Goal: Task Accomplishment & Management: Complete application form

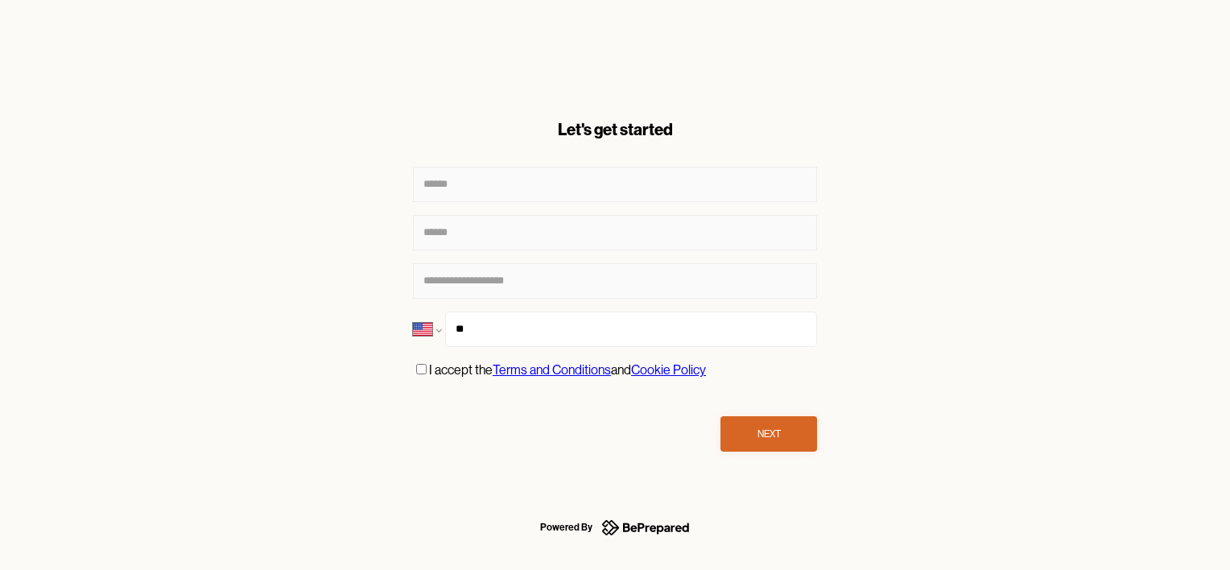
select select "**"
click at [490, 336] on input "***" at bounding box center [631, 329] width 372 height 35
type input "**********"
click at [770, 441] on div "Next" at bounding box center [769, 434] width 23 height 16
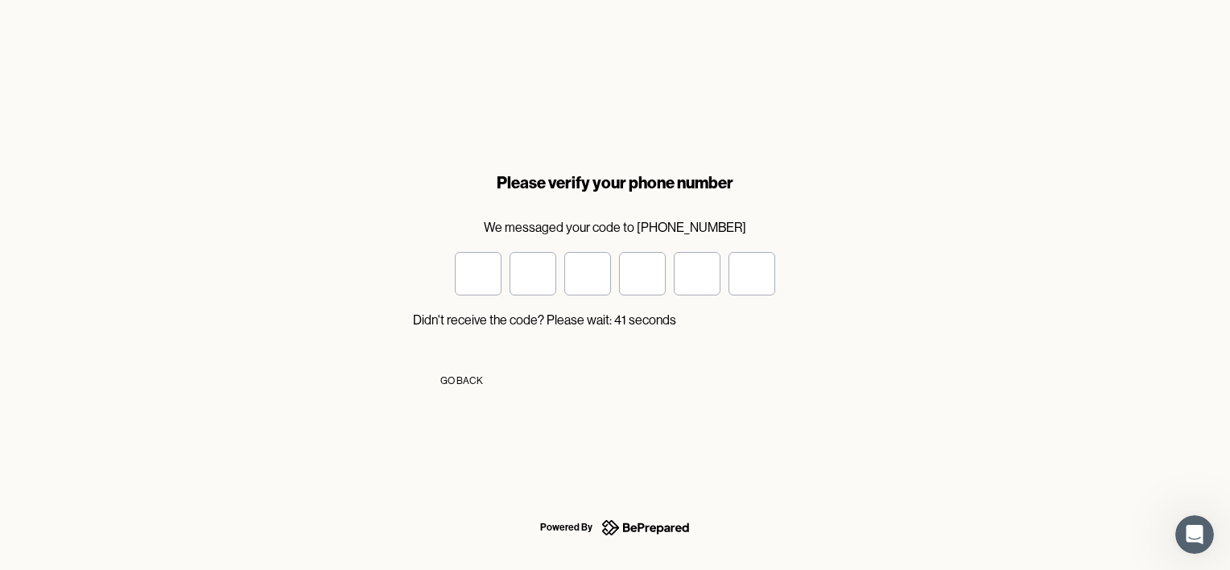
type input "*"
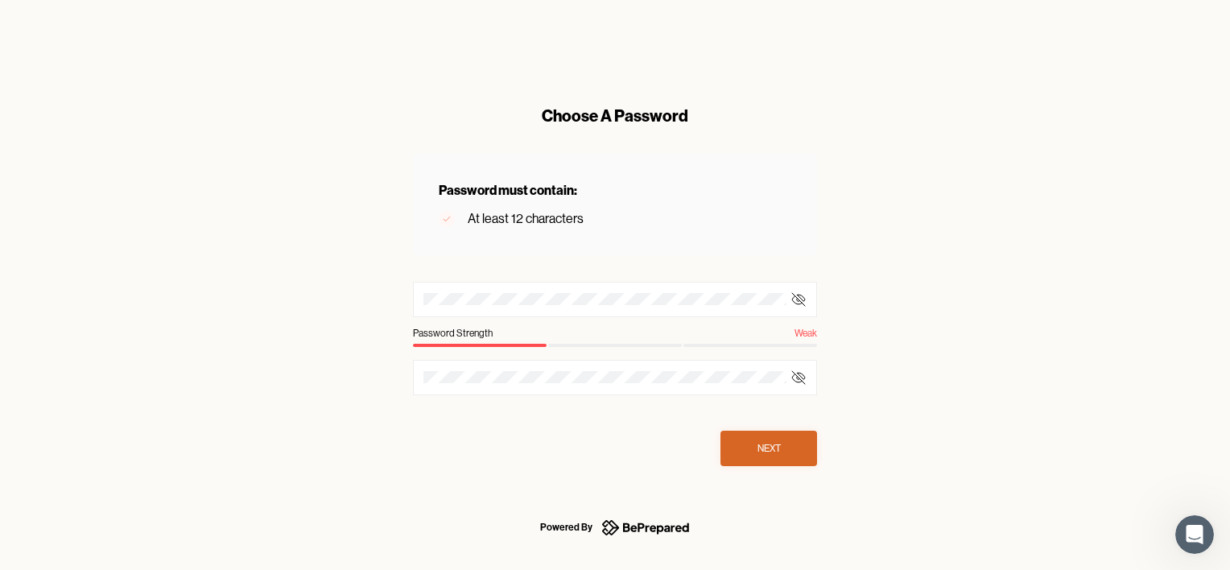
click at [490, 306] on div at bounding box center [615, 299] width 404 height 35
click at [775, 447] on div "Next" at bounding box center [769, 448] width 23 height 16
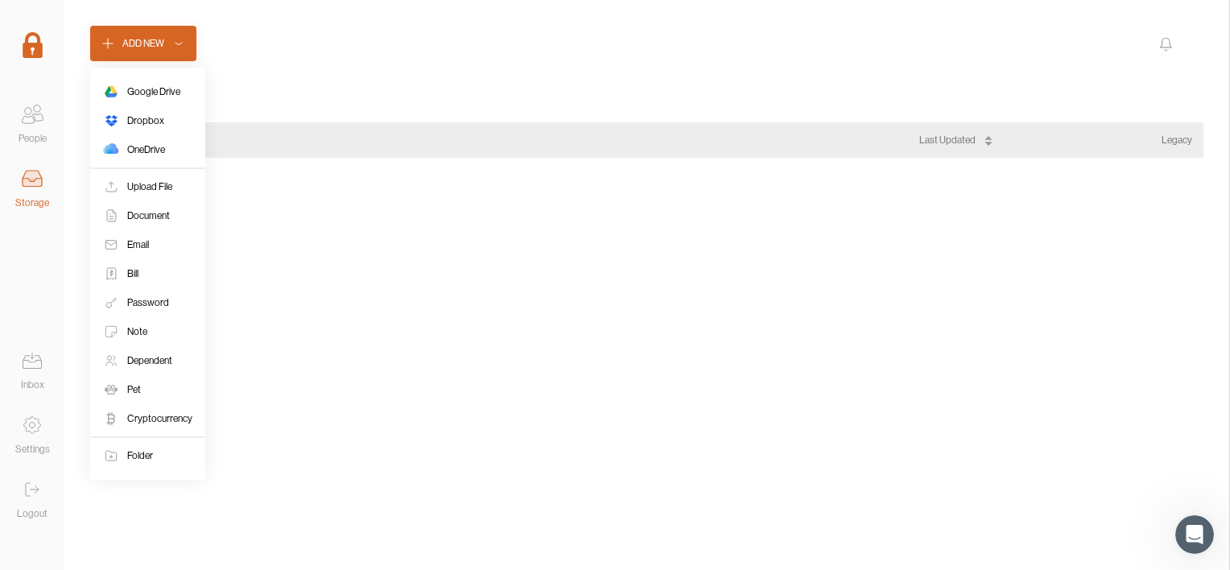
click at [179, 38] on icon at bounding box center [179, 43] width 10 height 16
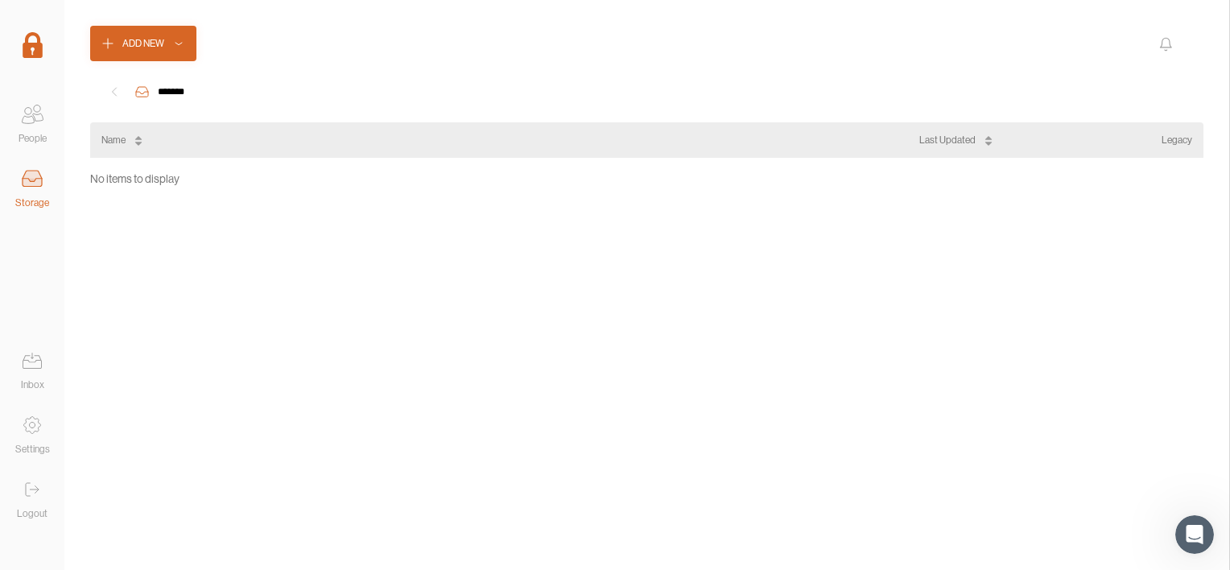
click at [267, 42] on div "Add New" at bounding box center [646, 43] width 1113 height 35
click at [31, 116] on icon at bounding box center [29, 119] width 12 height 7
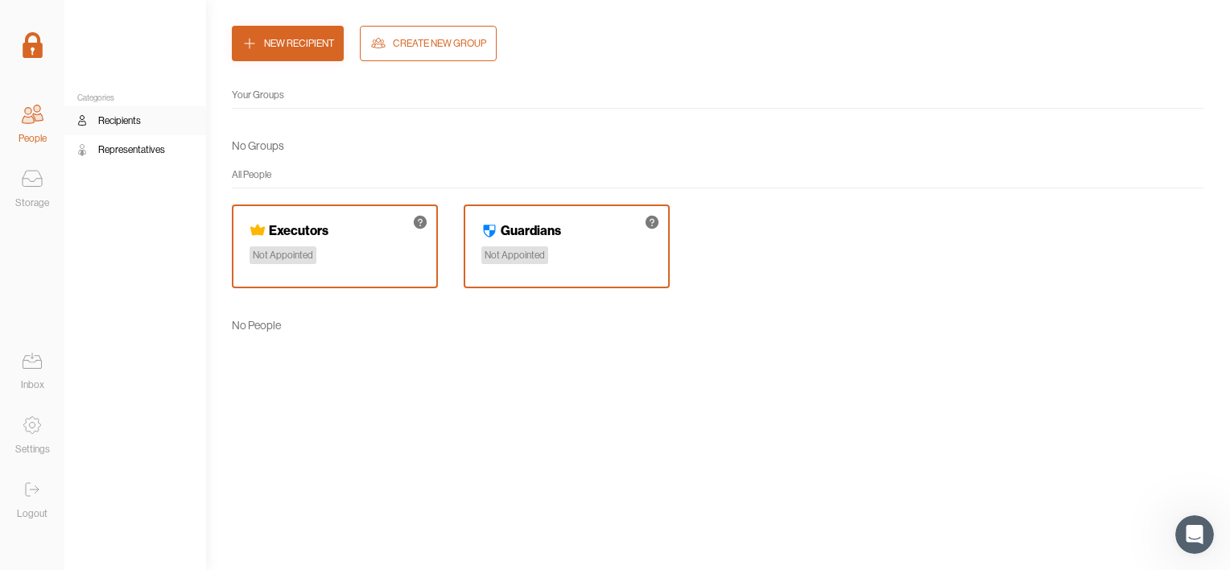
click at [115, 120] on div "Recipients" at bounding box center [119, 121] width 43 height 16
click at [274, 261] on div "Not Appointed" at bounding box center [283, 255] width 67 height 18
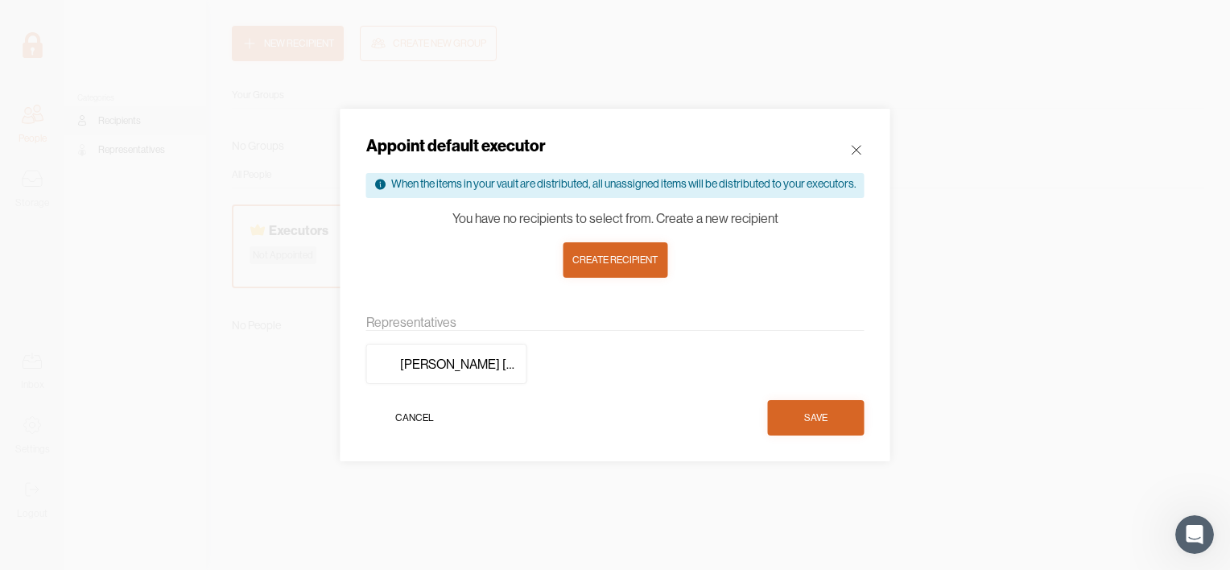
click at [605, 265] on div "Create recipient" at bounding box center [614, 260] width 85 height 16
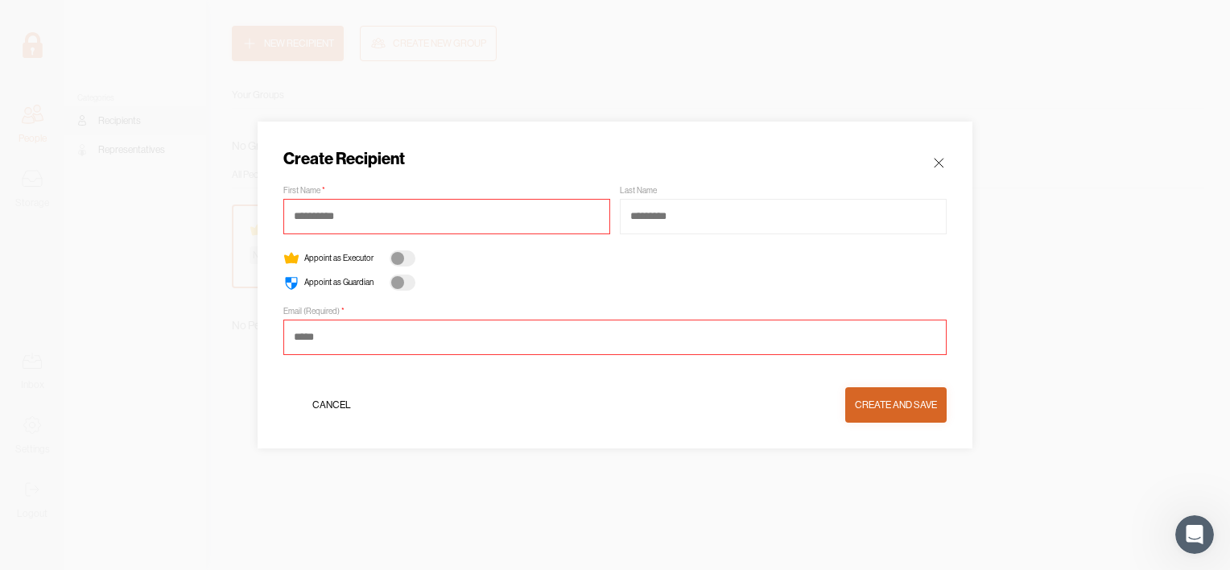
click at [407, 260] on div at bounding box center [403, 258] width 26 height 16
click at [311, 212] on input at bounding box center [446, 216] width 327 height 35
type input "****"
click at [645, 214] on input at bounding box center [783, 216] width 327 height 35
type input "******"
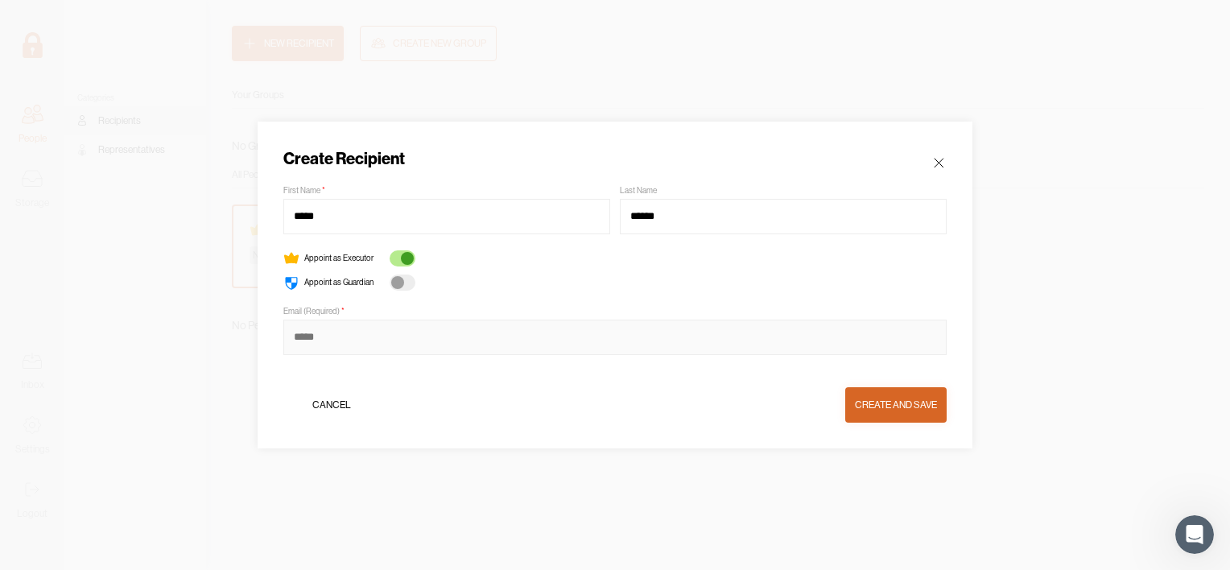
click at [295, 337] on input at bounding box center [614, 337] width 663 height 35
type input "**********"
click at [912, 399] on div "Create and Save" at bounding box center [896, 405] width 82 height 16
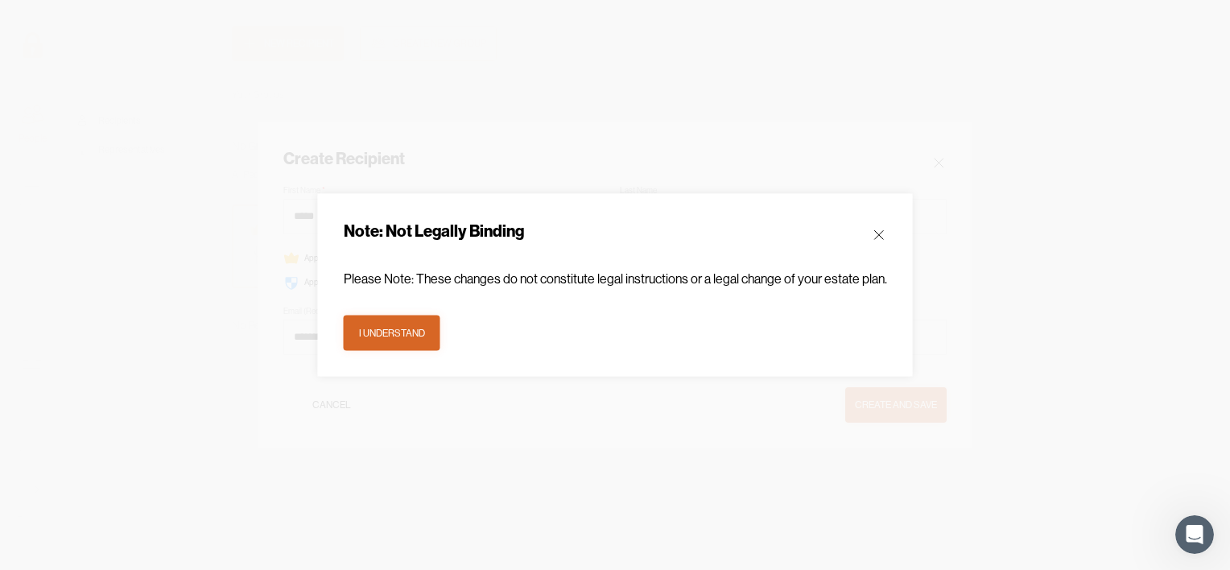
click at [417, 329] on div "I understand" at bounding box center [392, 333] width 66 height 16
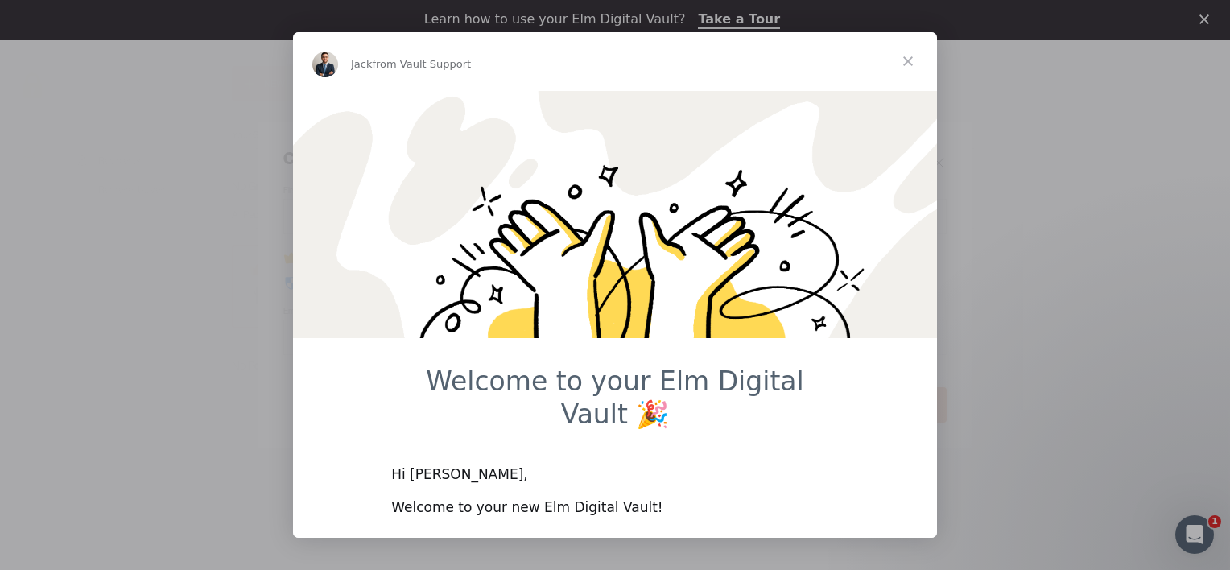
click at [909, 64] on span "Close" at bounding box center [908, 61] width 58 height 58
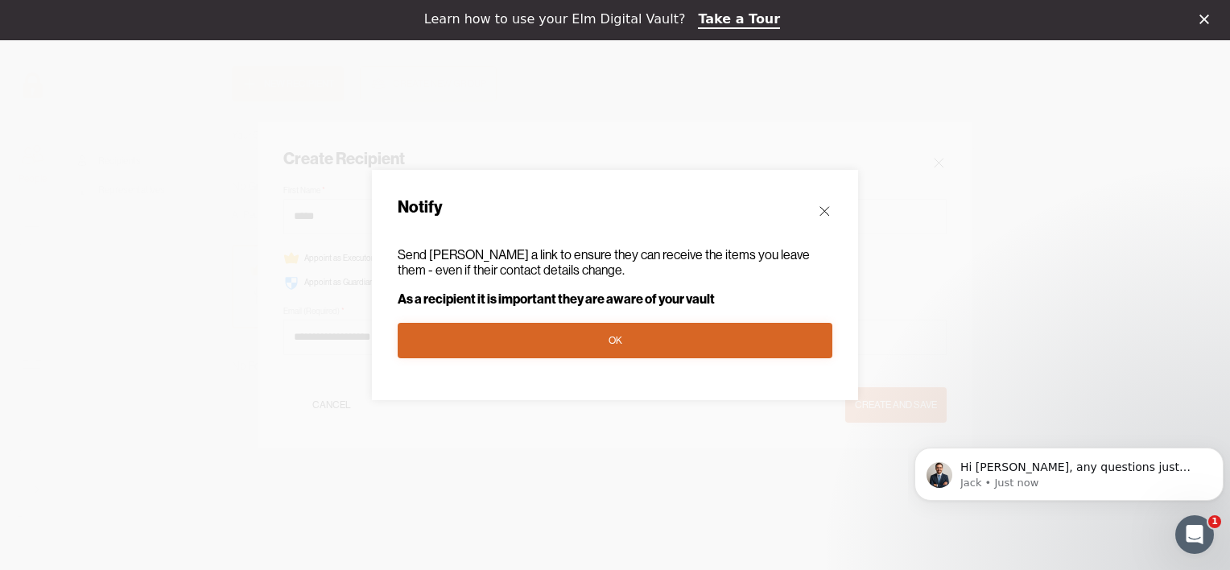
click at [613, 346] on div "OK" at bounding box center [616, 341] width 14 height 16
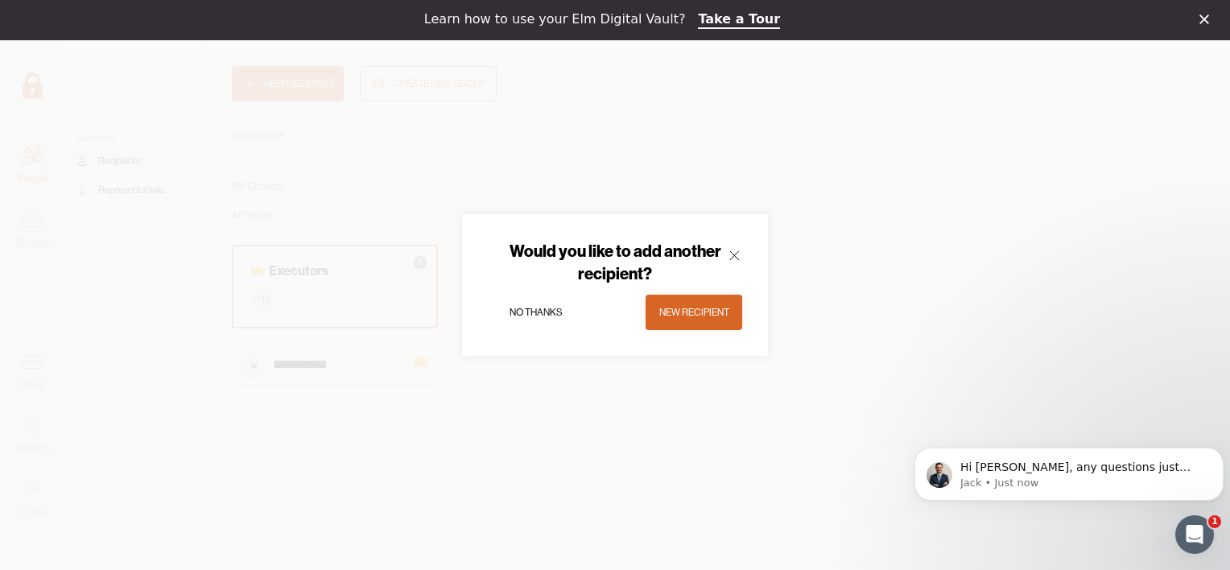
click at [696, 312] on div "New Recipient" at bounding box center [694, 312] width 70 height 16
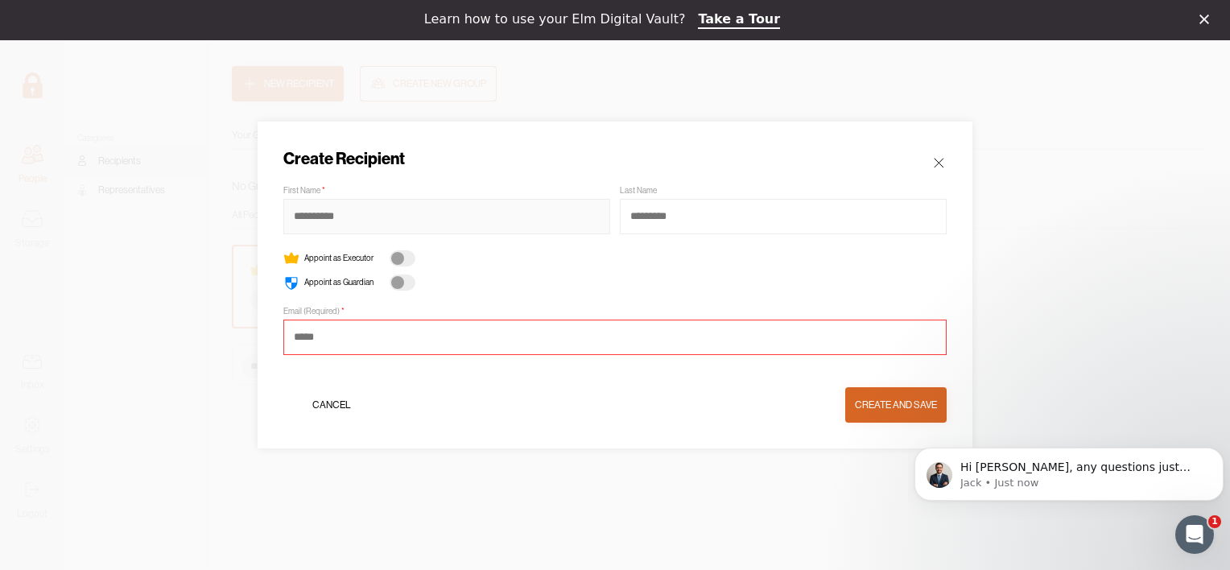
click at [324, 221] on input at bounding box center [446, 216] width 327 height 35
type input "******"
click at [660, 225] on input at bounding box center [783, 216] width 327 height 35
type input "******"
click at [409, 262] on div at bounding box center [403, 258] width 26 height 16
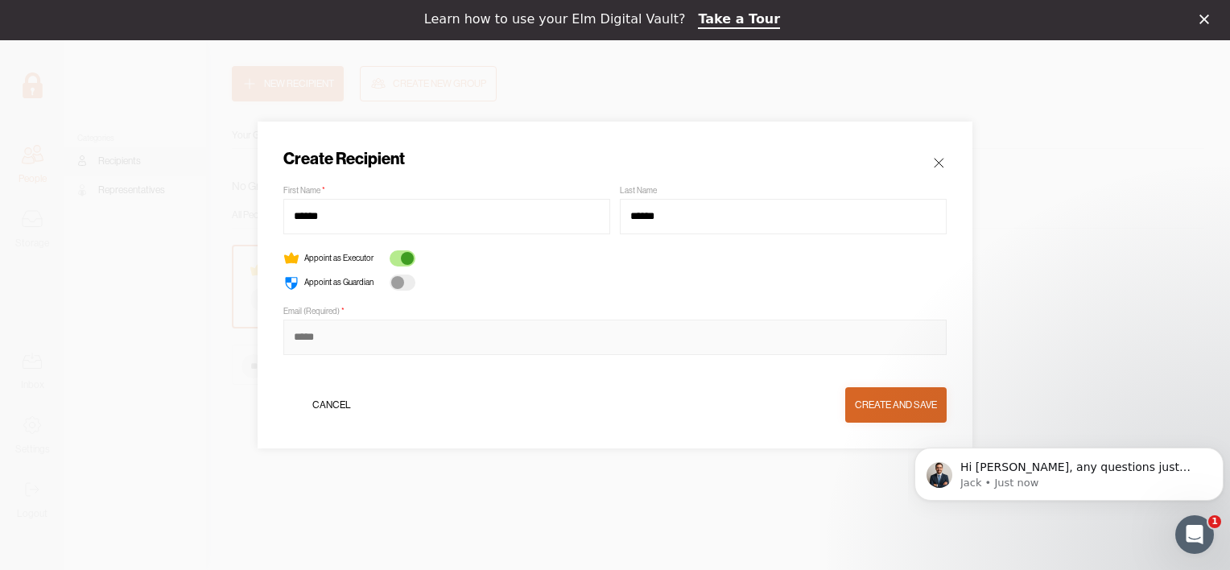
click at [329, 336] on input at bounding box center [614, 337] width 663 height 35
type input "**********"
click at [912, 403] on div "Create and Save" at bounding box center [896, 405] width 82 height 16
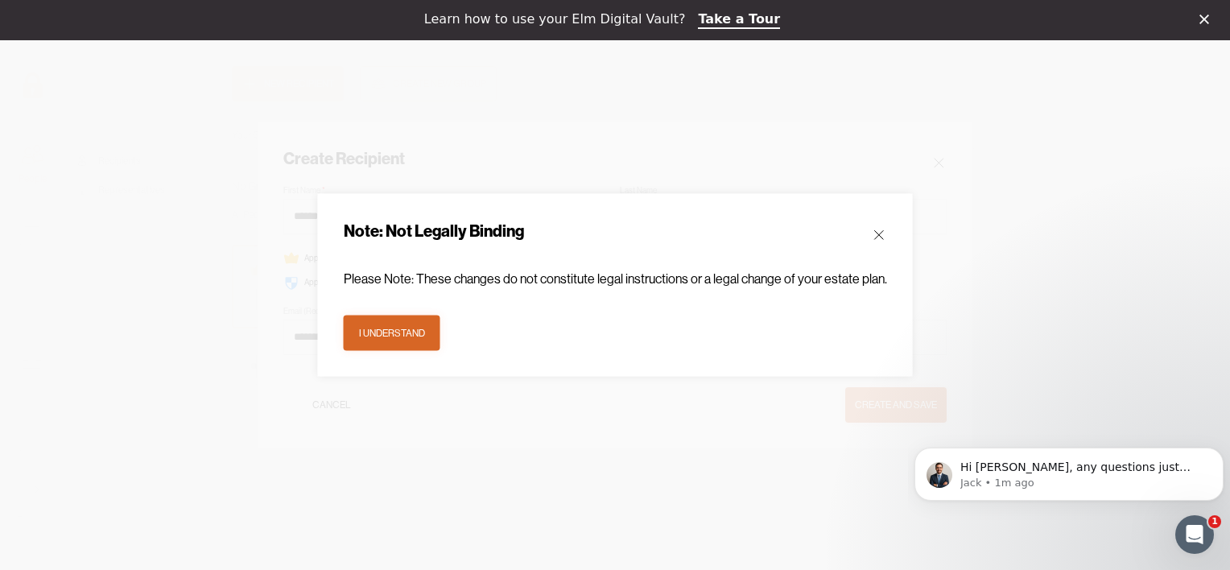
click at [399, 336] on div "I understand" at bounding box center [392, 333] width 66 height 16
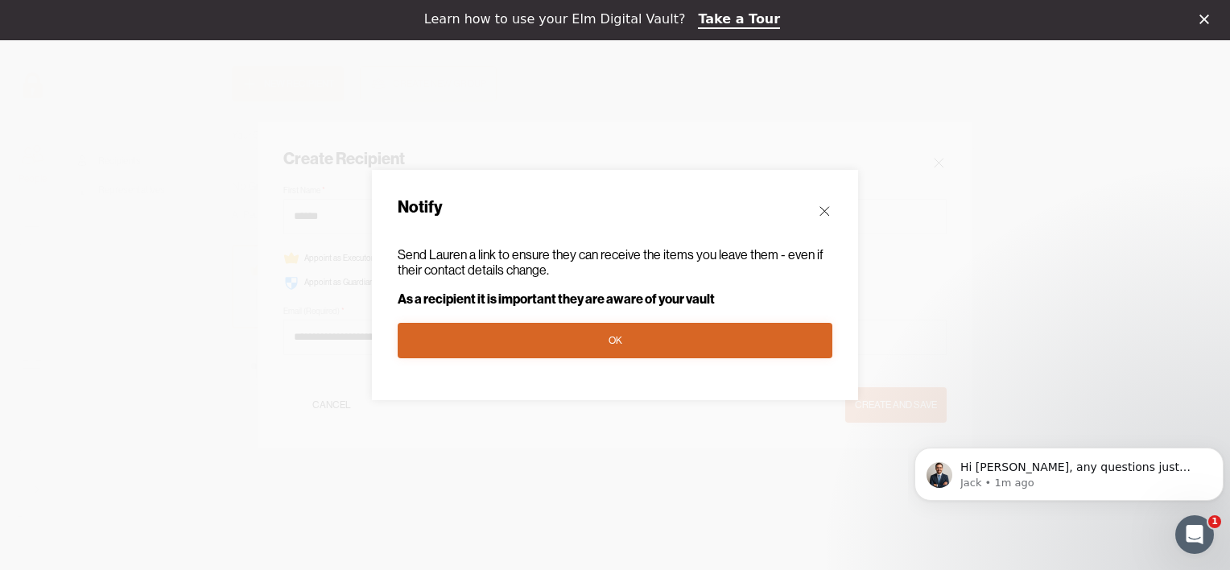
click at [568, 346] on button "OK" at bounding box center [615, 340] width 435 height 35
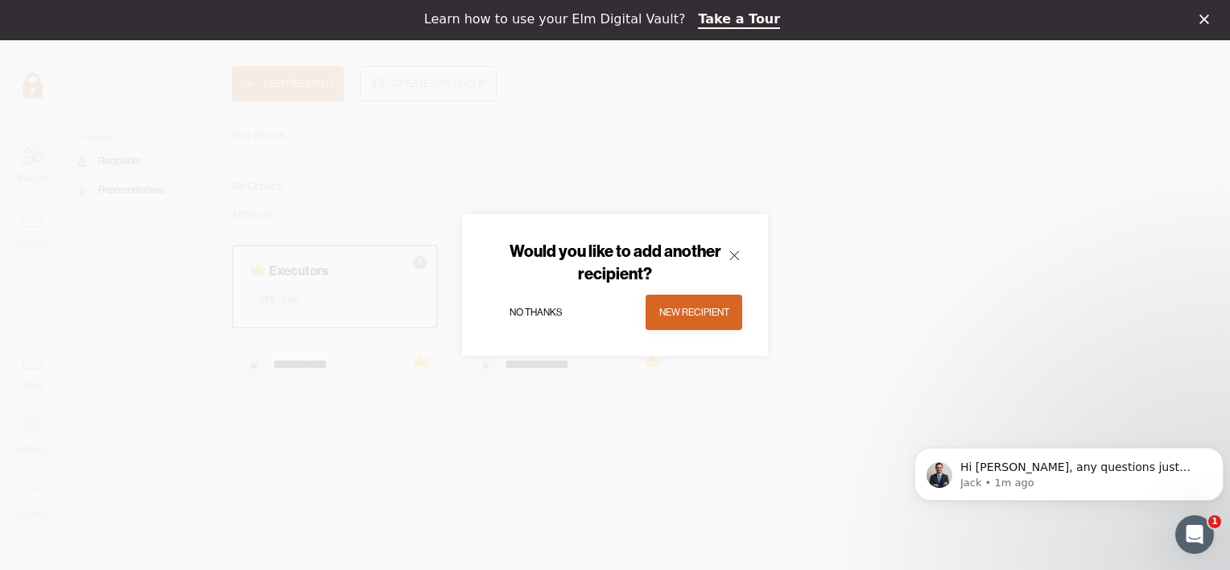
click at [539, 312] on div "No thanks" at bounding box center [536, 312] width 53 height 16
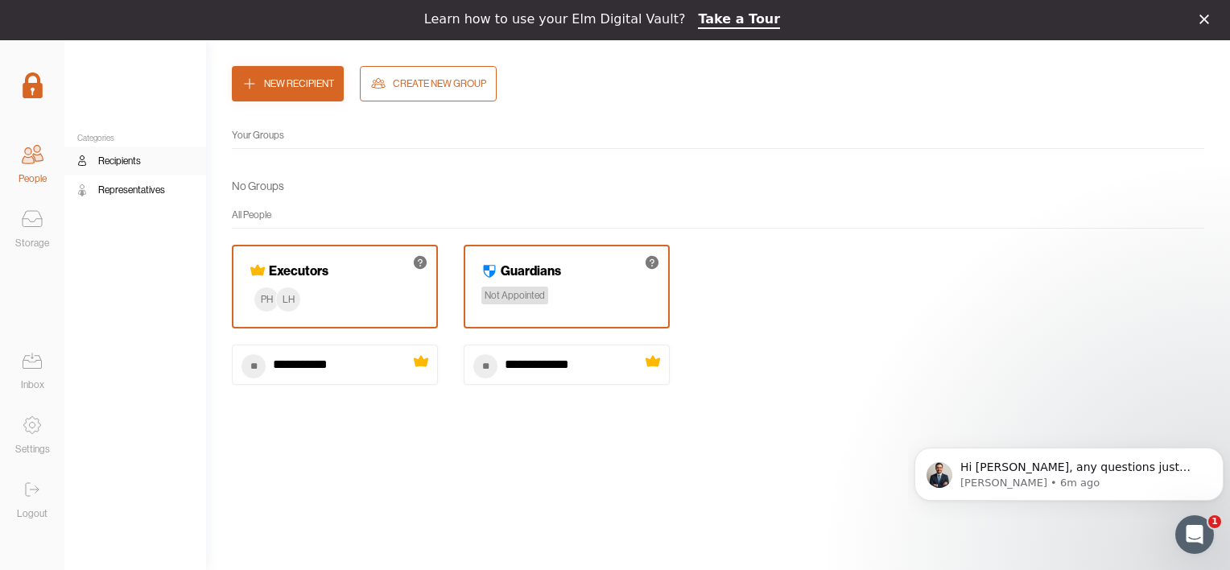
click at [148, 192] on div "Representatives" at bounding box center [131, 190] width 67 height 16
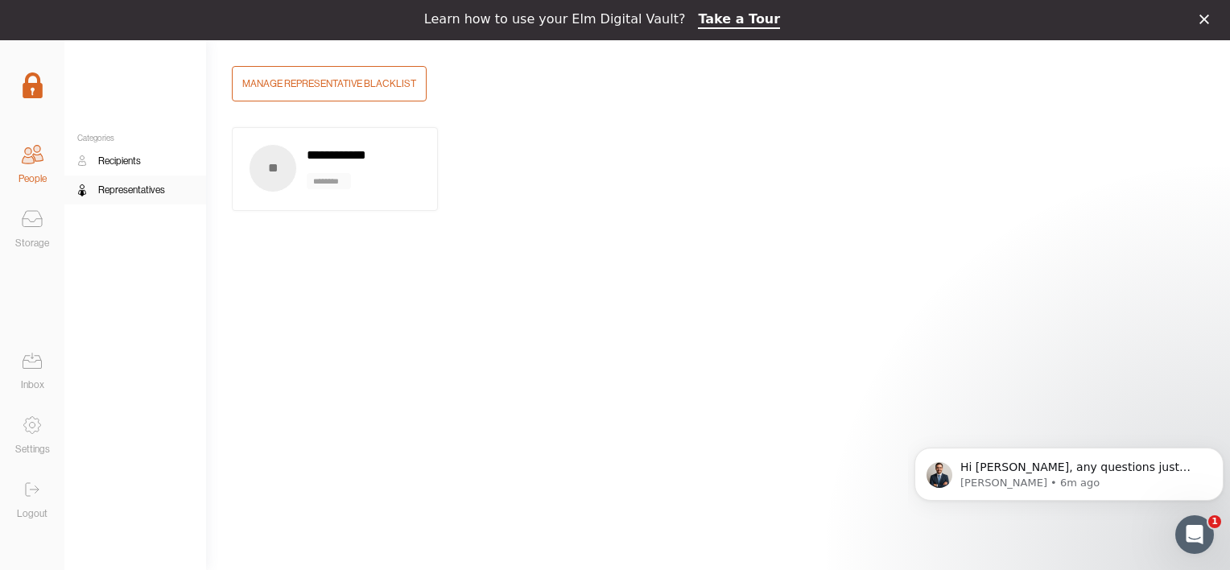
click at [29, 218] on icon at bounding box center [32, 219] width 32 height 32
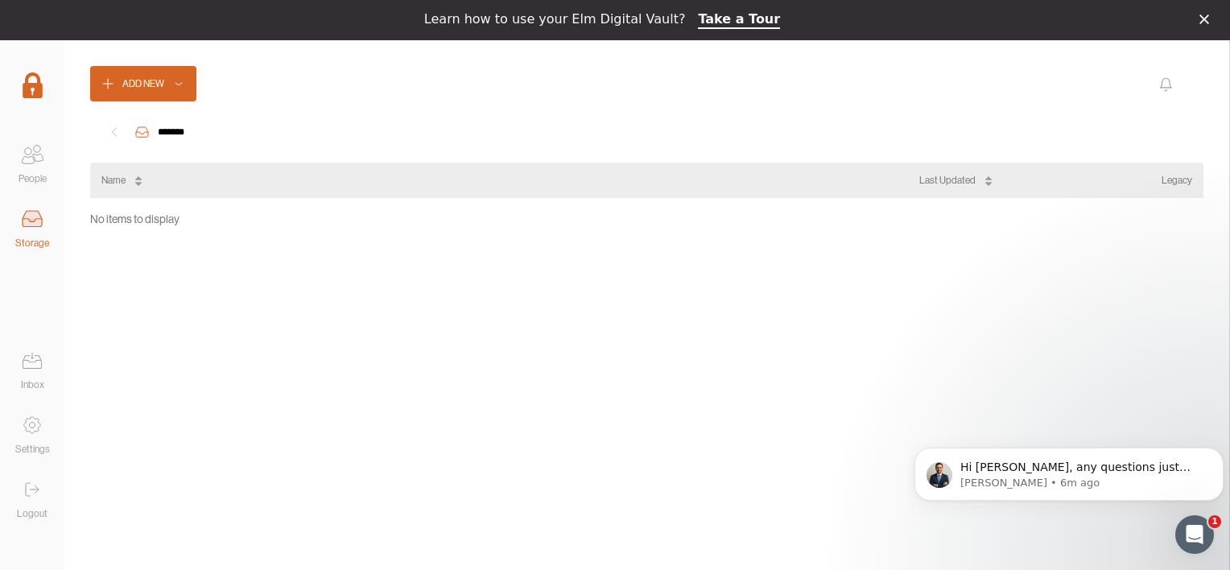
click at [34, 159] on icon at bounding box center [29, 159] width 12 height 7
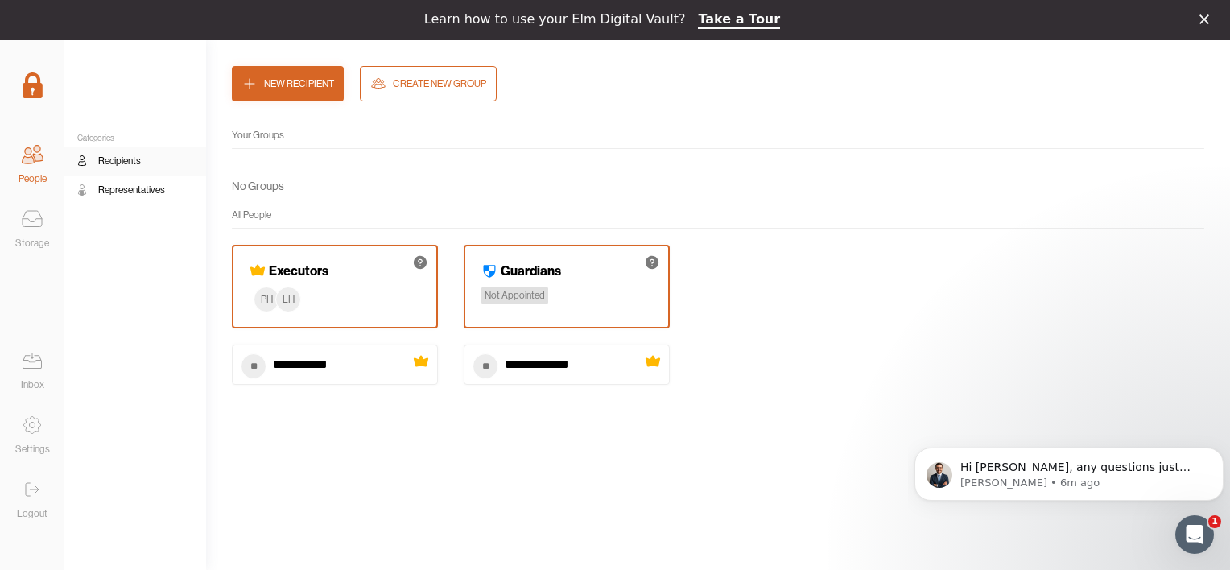
click at [258, 138] on div "Your Groups" at bounding box center [718, 135] width 973 height 16
click at [735, 19] on link "Take a Tour" at bounding box center [739, 20] width 82 height 18
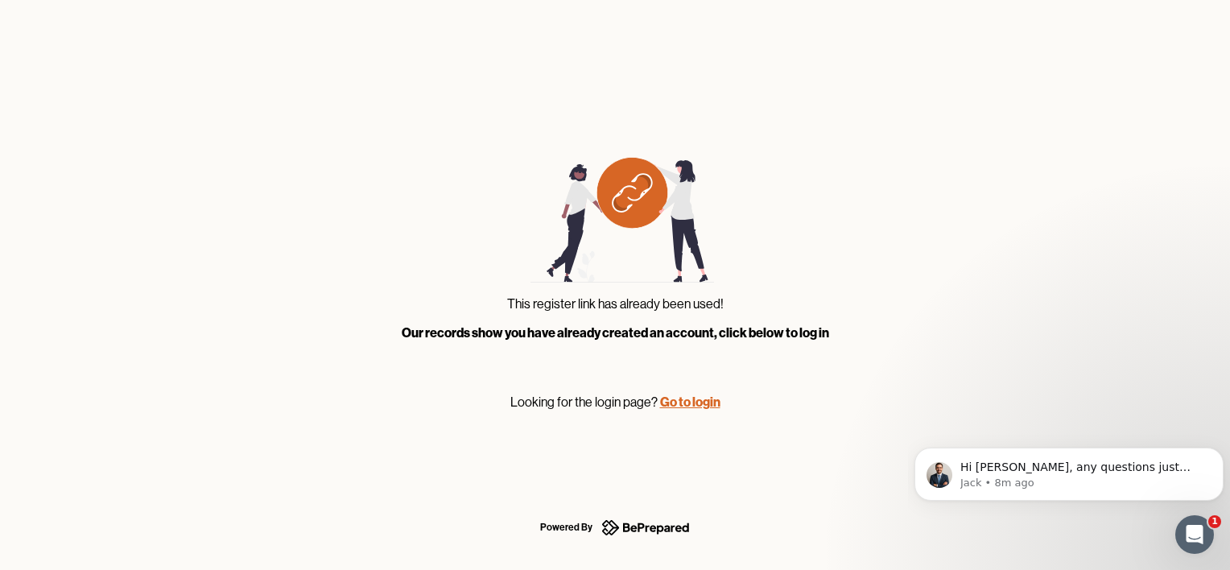
click at [689, 406] on link "Go to login" at bounding box center [690, 402] width 60 height 16
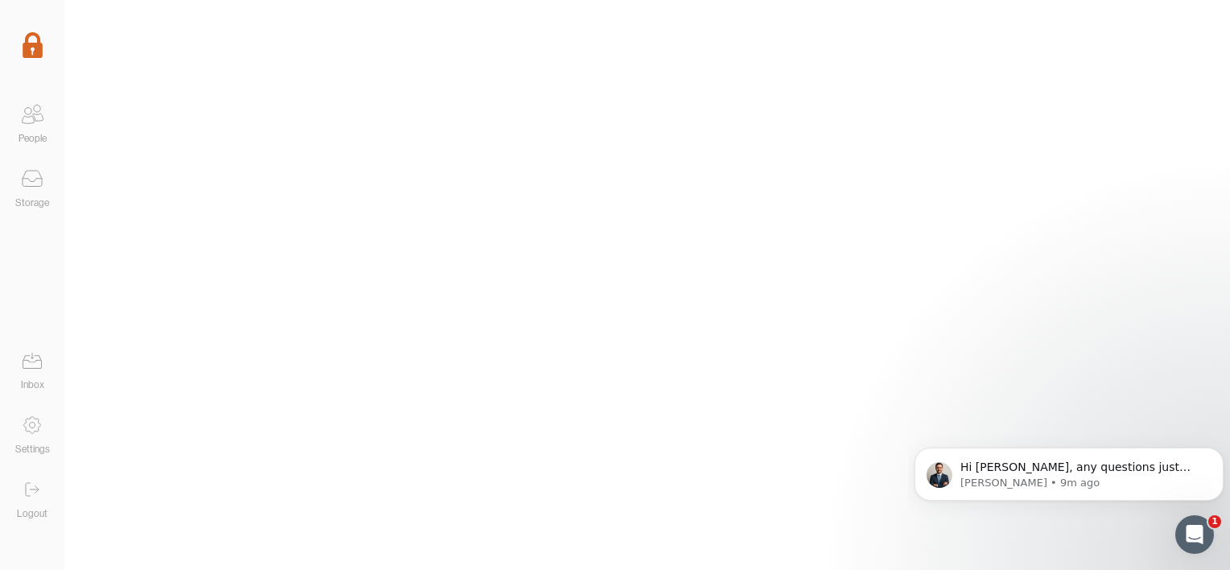
click at [35, 122] on icon at bounding box center [32, 114] width 32 height 32
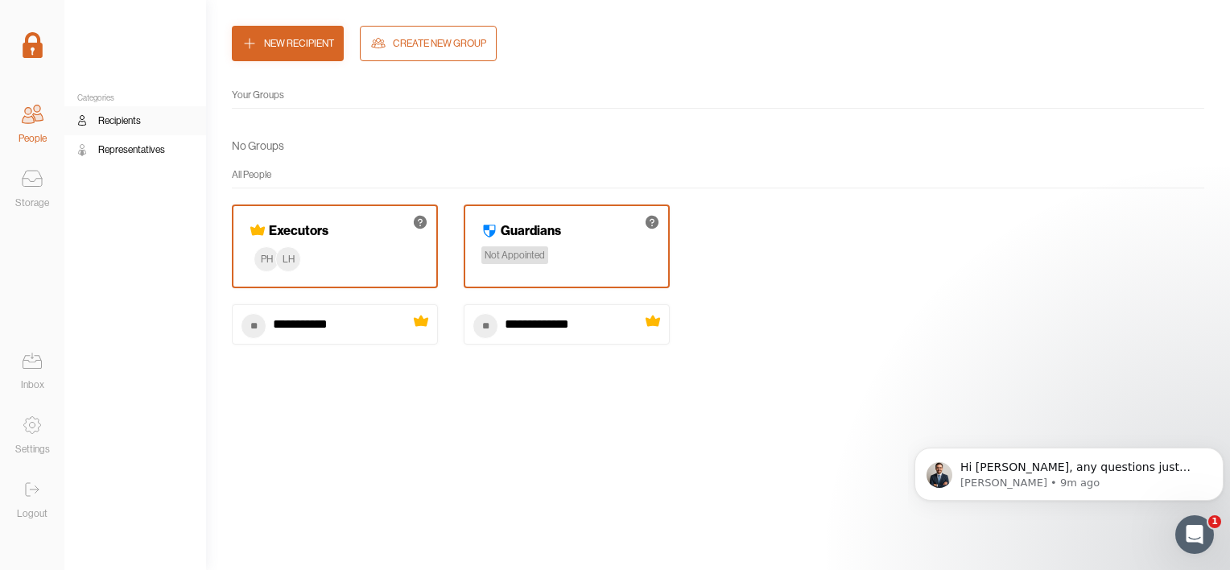
click at [33, 190] on icon at bounding box center [32, 179] width 32 height 32
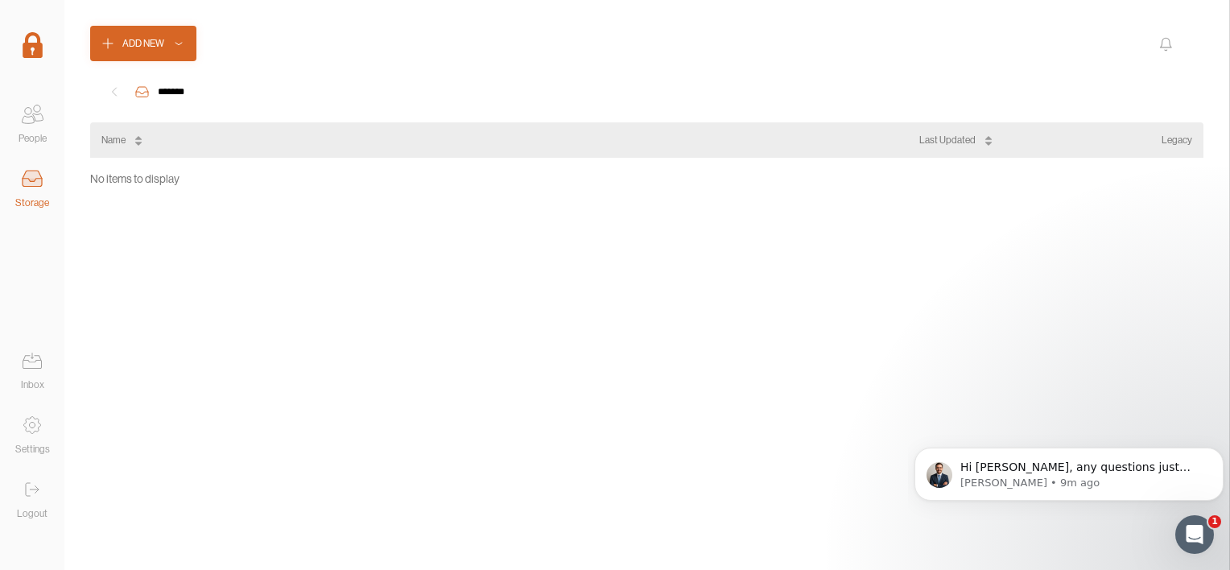
click at [33, 427] on icon at bounding box center [32, 425] width 32 height 32
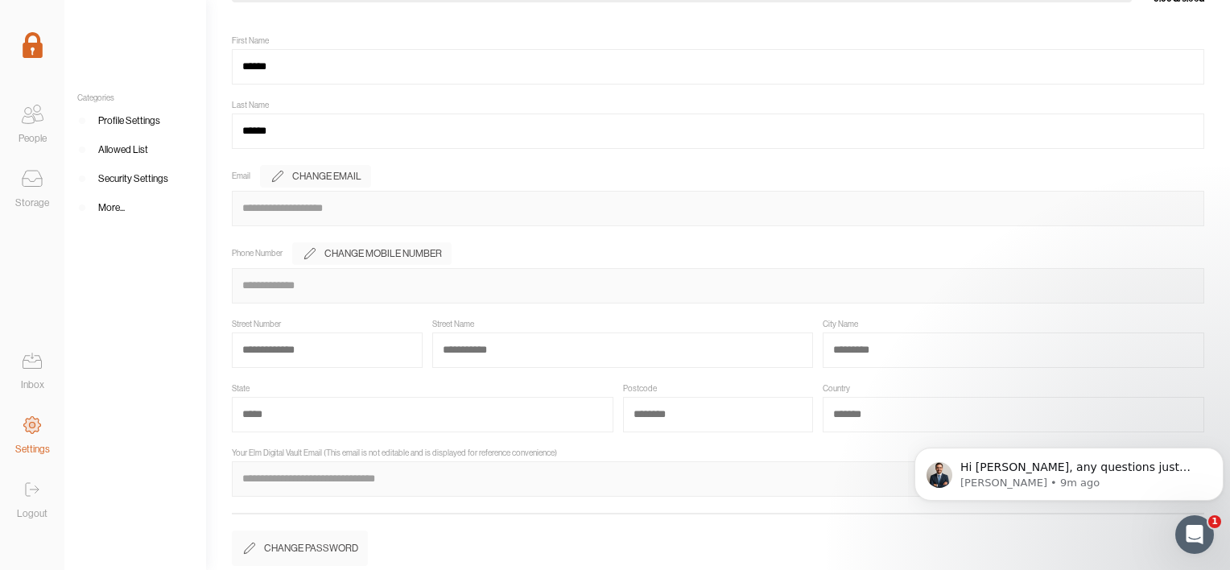
scroll to position [97, 0]
